Goal: Task Accomplishment & Management: Manage account settings

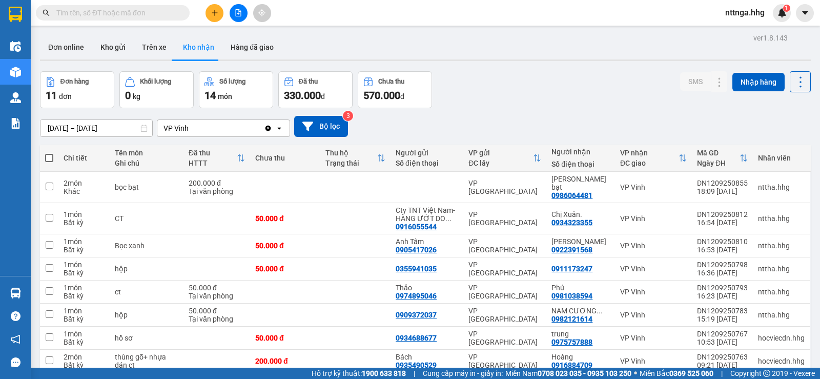
scroll to position [108, 0]
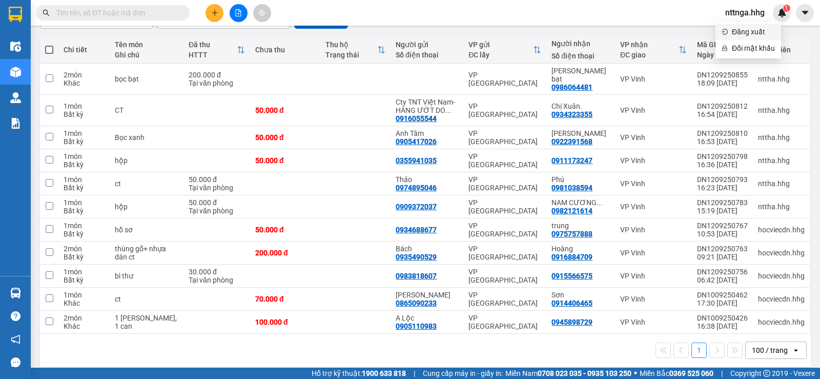
click at [748, 30] on span "Đăng xuất" at bounding box center [752, 31] width 43 height 11
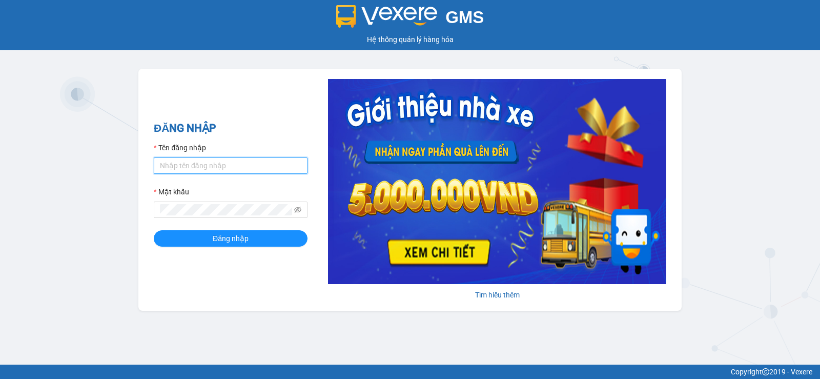
click at [205, 161] on input "Tên đăng nhập" at bounding box center [231, 165] width 154 height 16
type input "ttvkhanh.hhg"
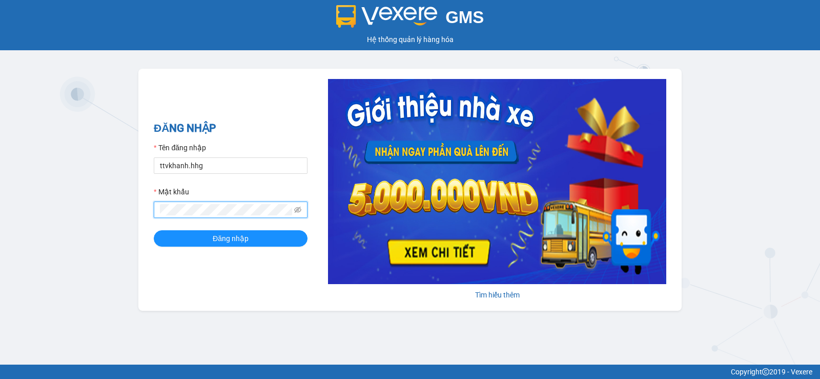
click at [154, 230] on button "Đăng nhập" at bounding box center [231, 238] width 154 height 16
